Goal: Task Accomplishment & Management: Complete application form

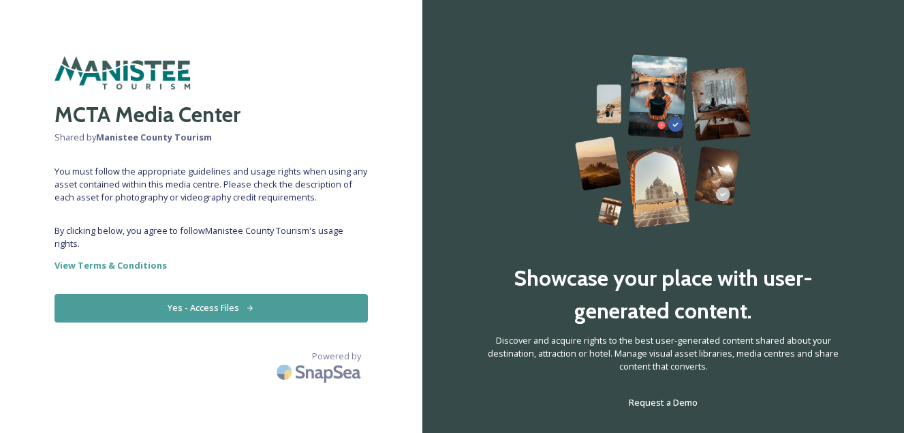
click at [219, 306] on button "Yes - Access Files" at bounding box center [212, 308] width 314 height 28
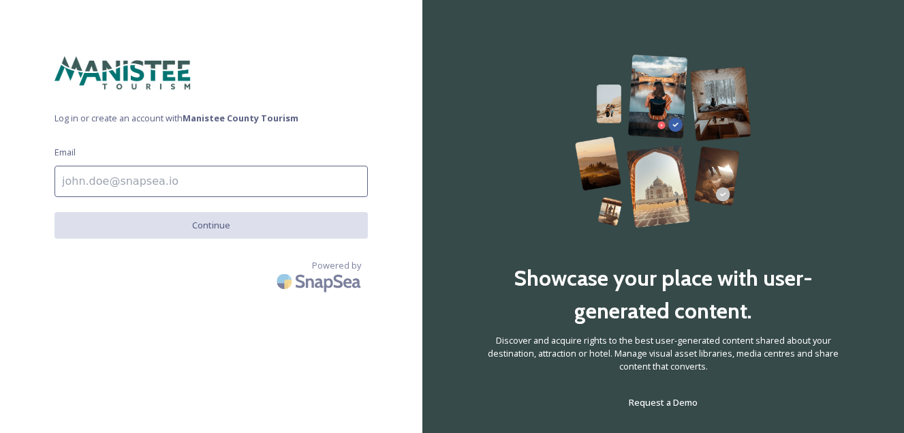
click at [215, 184] on input at bounding box center [212, 181] width 314 height 31
type input "[EMAIL_ADDRESS][DOMAIN_NAME]"
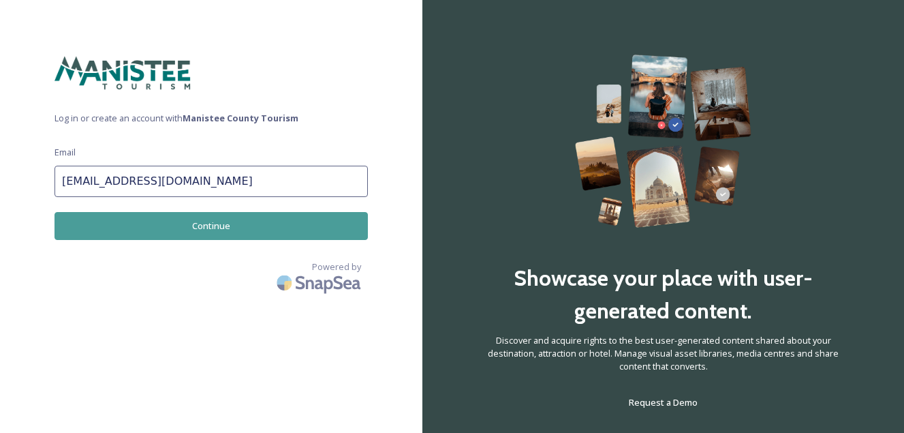
click at [232, 221] on button "Continue" at bounding box center [212, 226] width 314 height 28
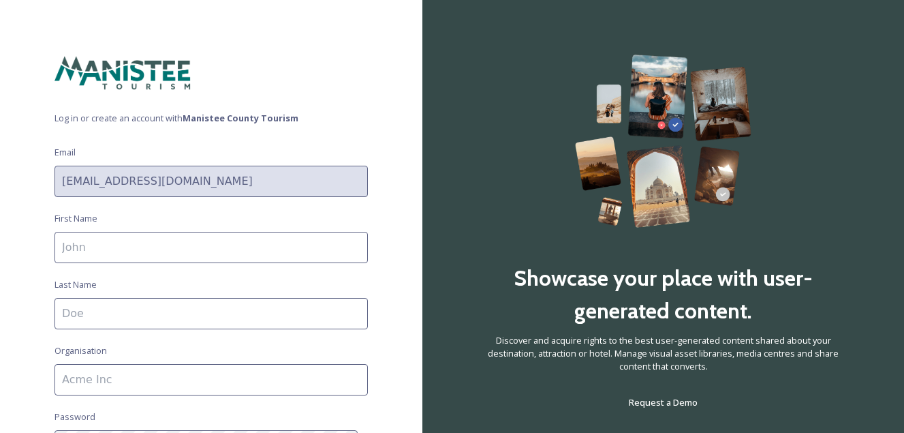
click at [242, 249] on input at bounding box center [212, 247] width 314 height 31
type input "[PERSON_NAME]"
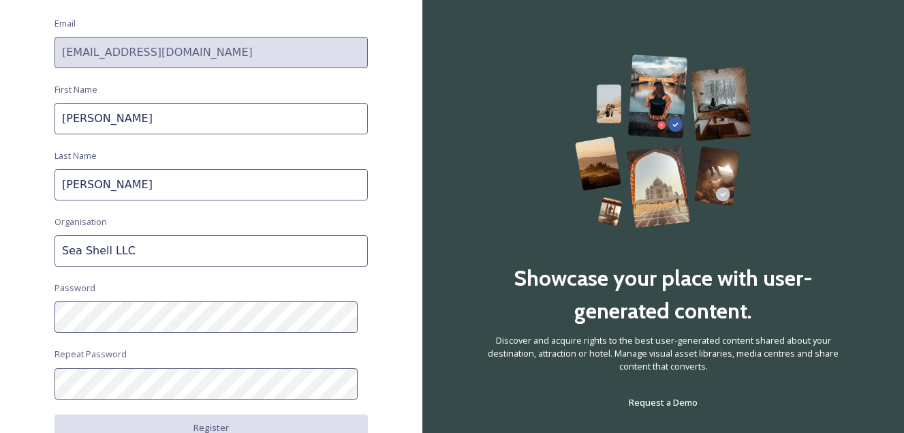
scroll to position [202, 0]
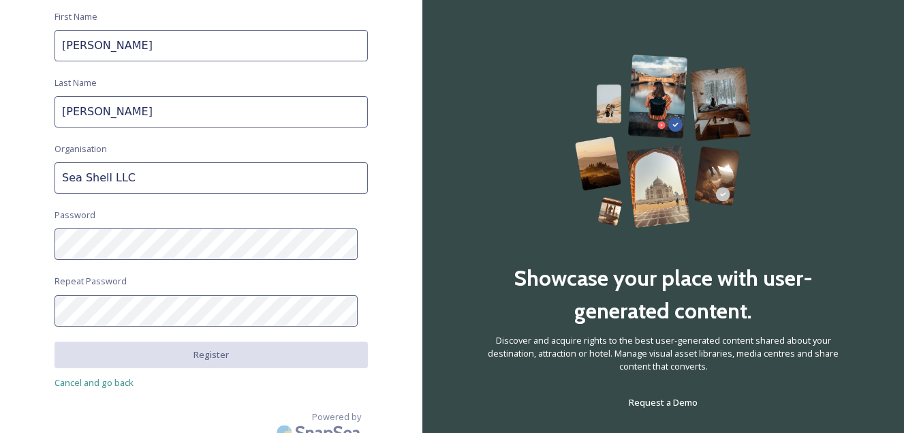
drag, startPoint x: 195, startPoint y: 188, endPoint x: -8, endPoint y: 148, distance: 207.1
click at [0, 148] on html "Log in or create an account with Manistee County Tourism Email [EMAIL_ADDRESS][…" at bounding box center [452, 216] width 904 height 433
type input "Riverside Motel & Marina"
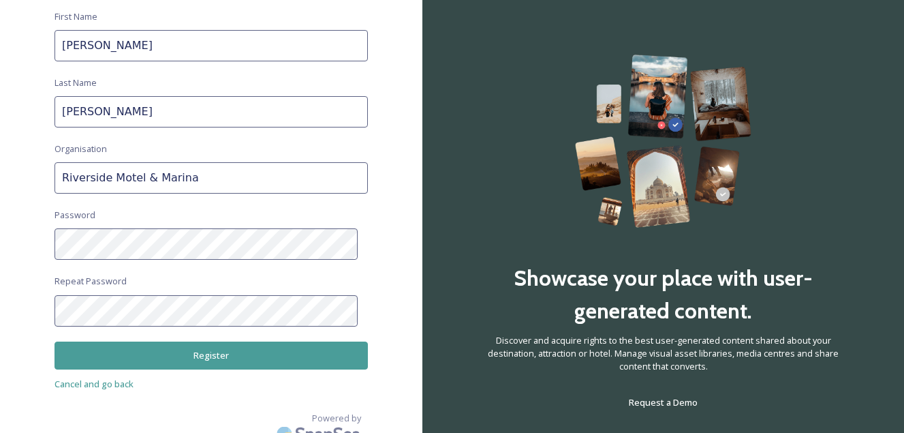
click at [164, 356] on button "Register" at bounding box center [212, 355] width 314 height 28
